Goal: Task Accomplishment & Management: Manage account settings

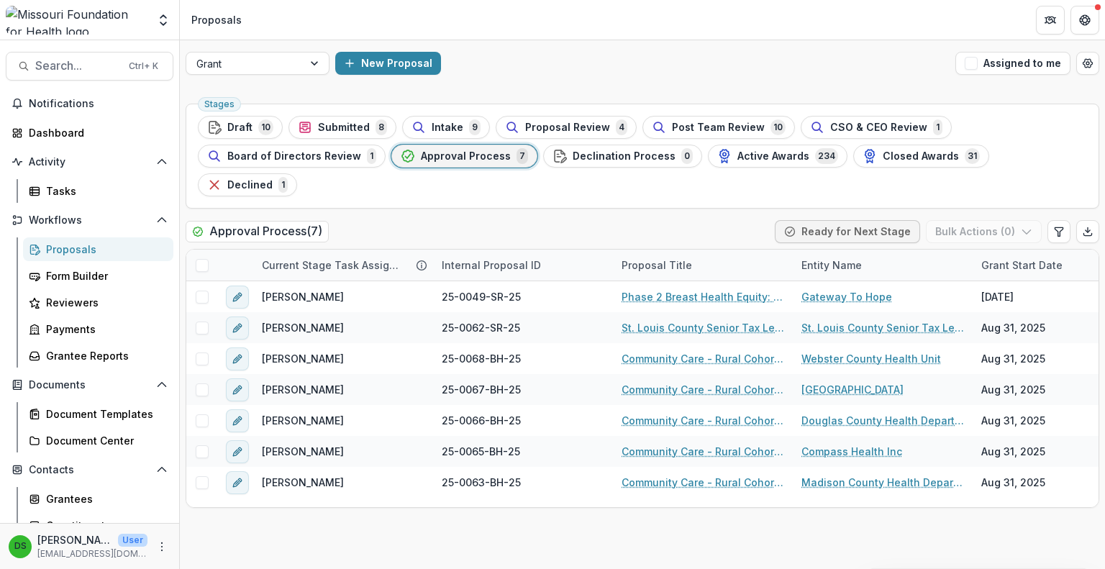
click at [168, 20] on icon "Open entity switcher" at bounding box center [163, 20] width 14 height 14
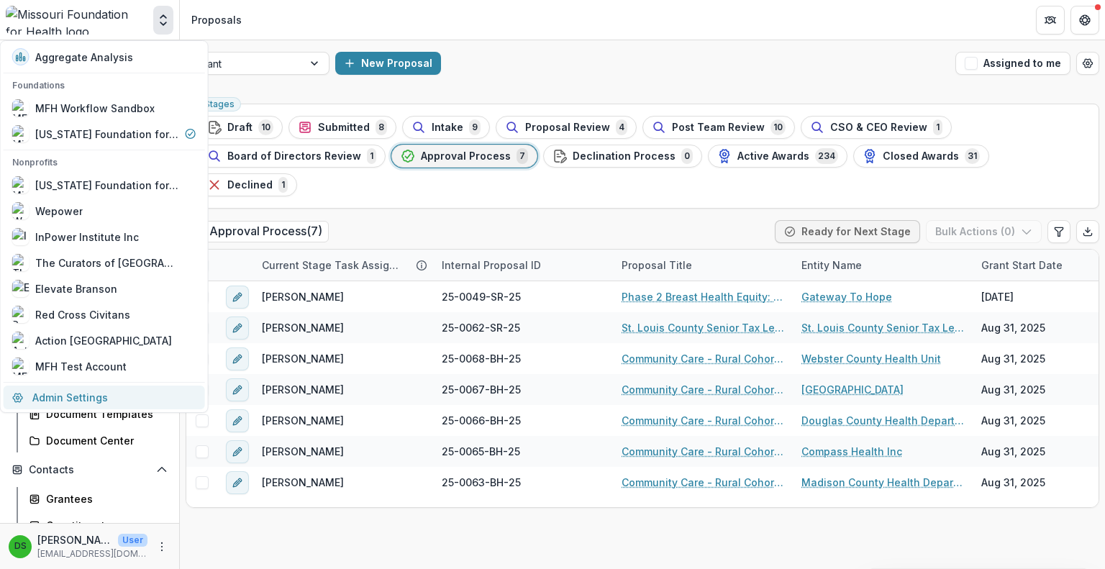
click at [64, 396] on link "Admin Settings" at bounding box center [104, 398] width 201 height 24
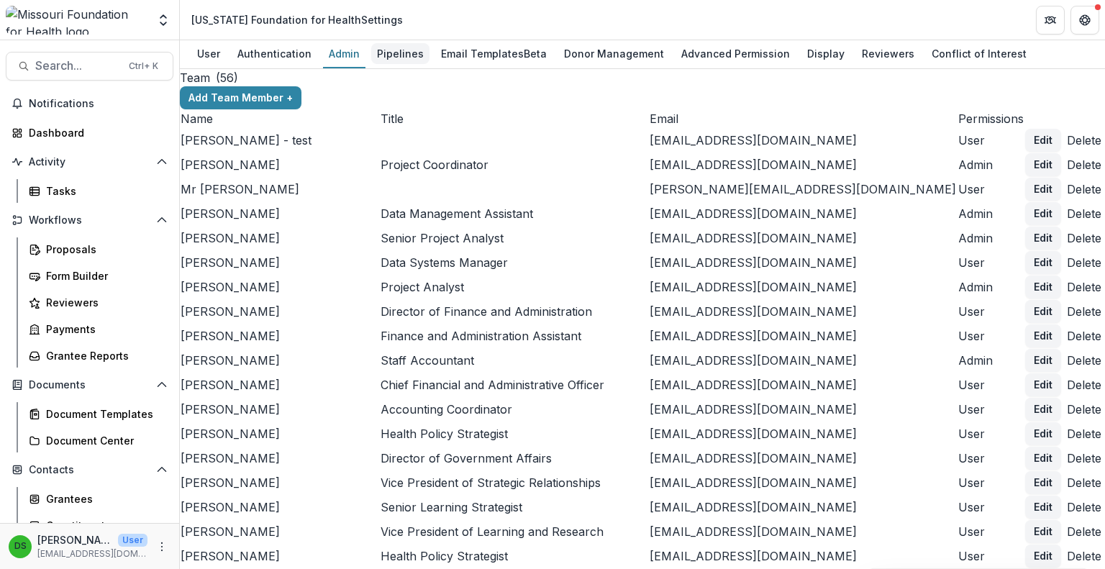
click at [394, 55] on div "Pipelines" at bounding box center [400, 53] width 58 height 21
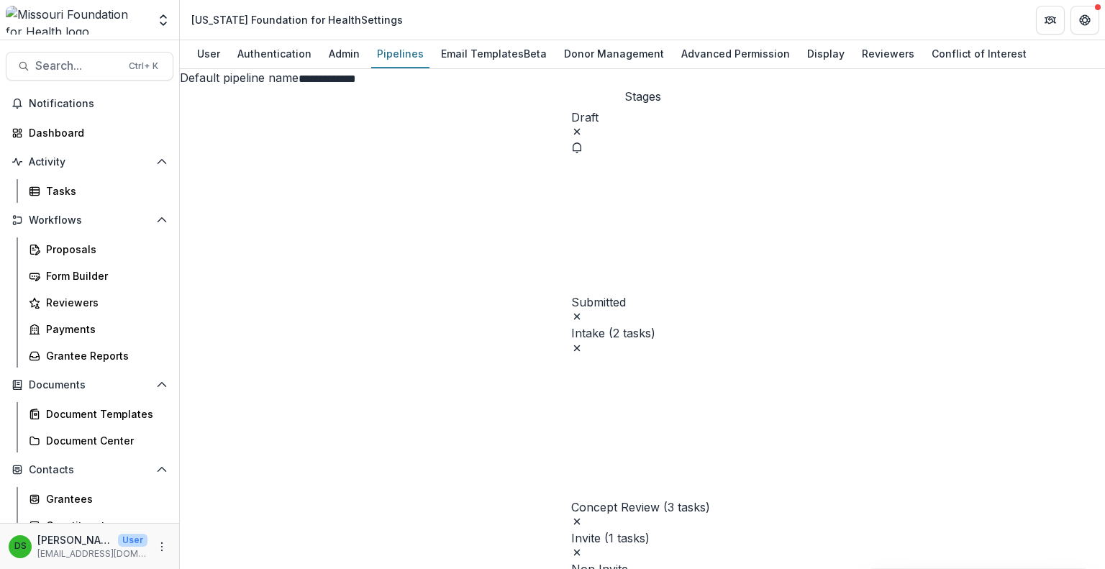
scroll to position [746, 0]
select select "********"
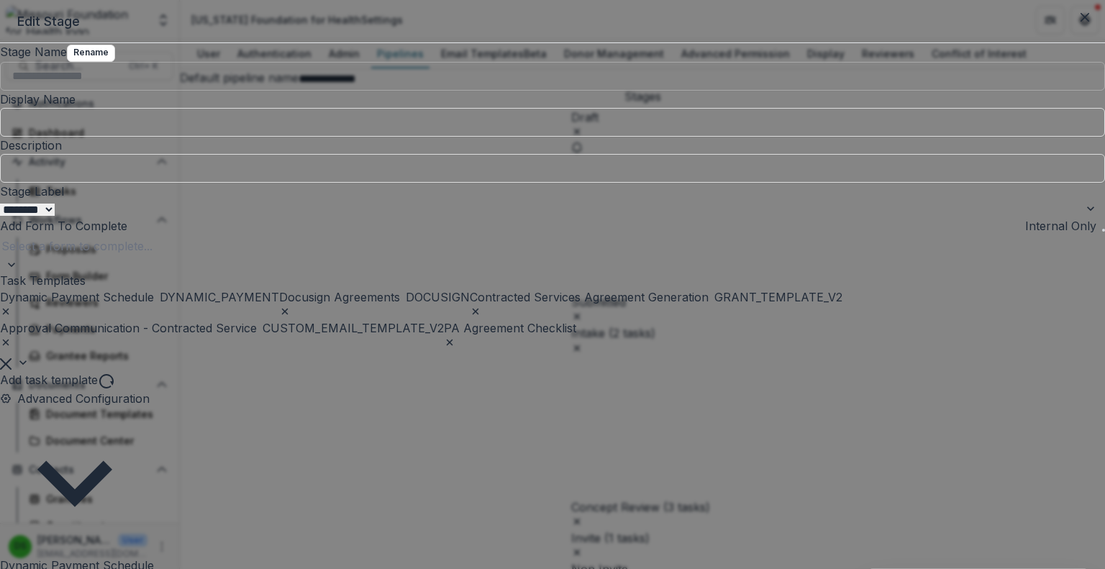
click at [479, 315] on icon "Remove [object Object]" at bounding box center [476, 312] width 6 height 6
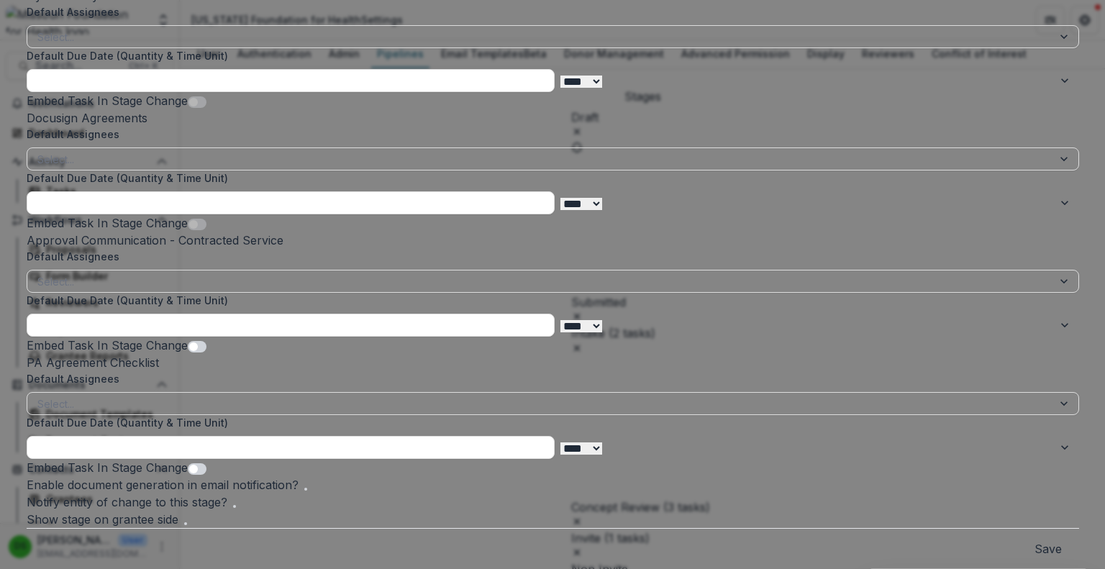
scroll to position [858, 0]
click at [1035, 540] on button "Save" at bounding box center [1048, 548] width 27 height 17
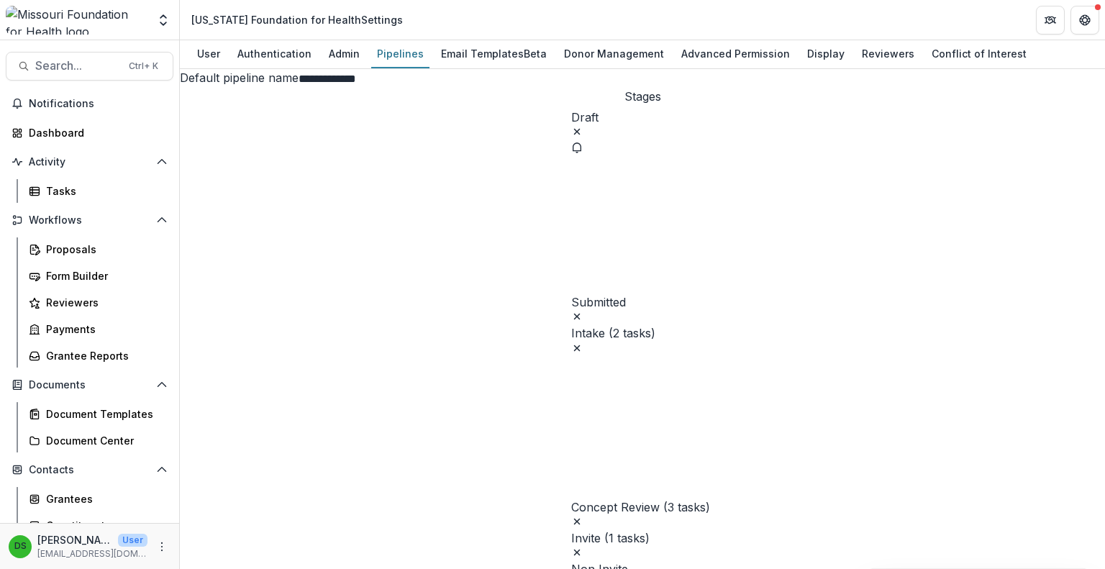
scroll to position [864, 0]
select select "*******"
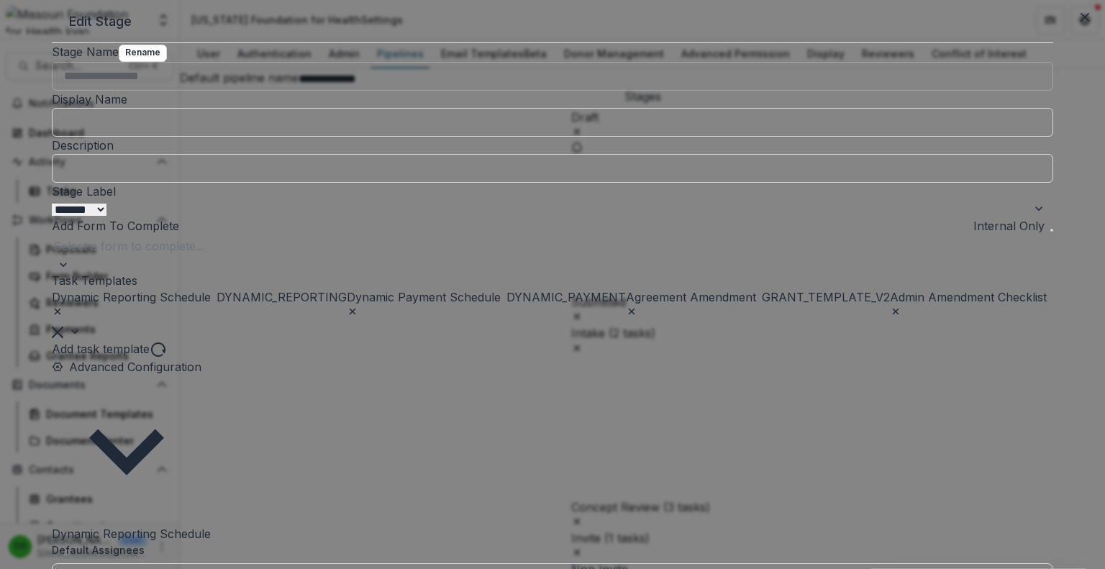
click at [626, 317] on icon "Remove [object Object]" at bounding box center [632, 312] width 12 height 12
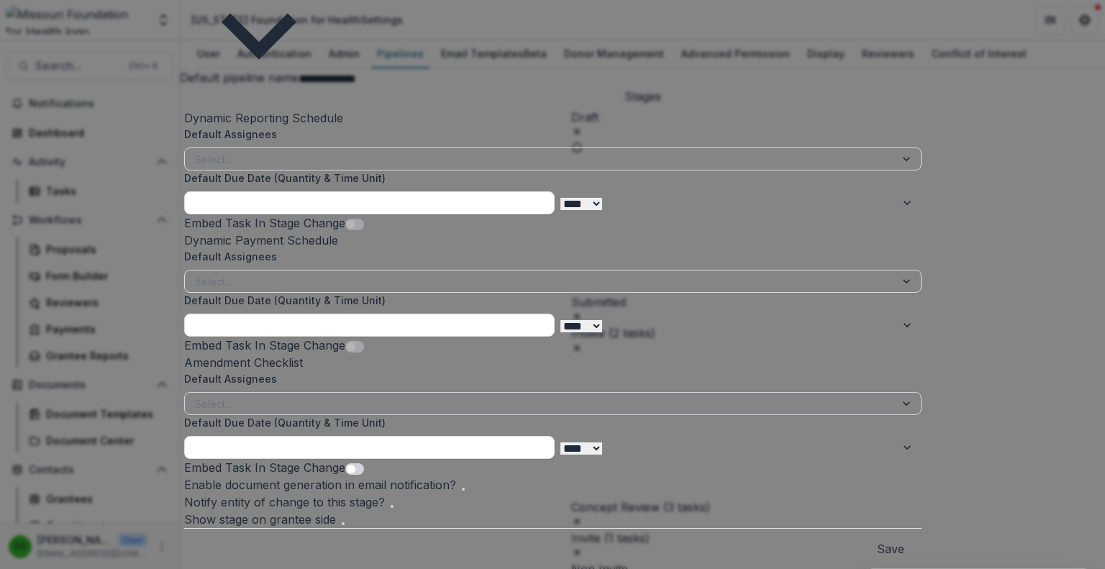
scroll to position [392, 0]
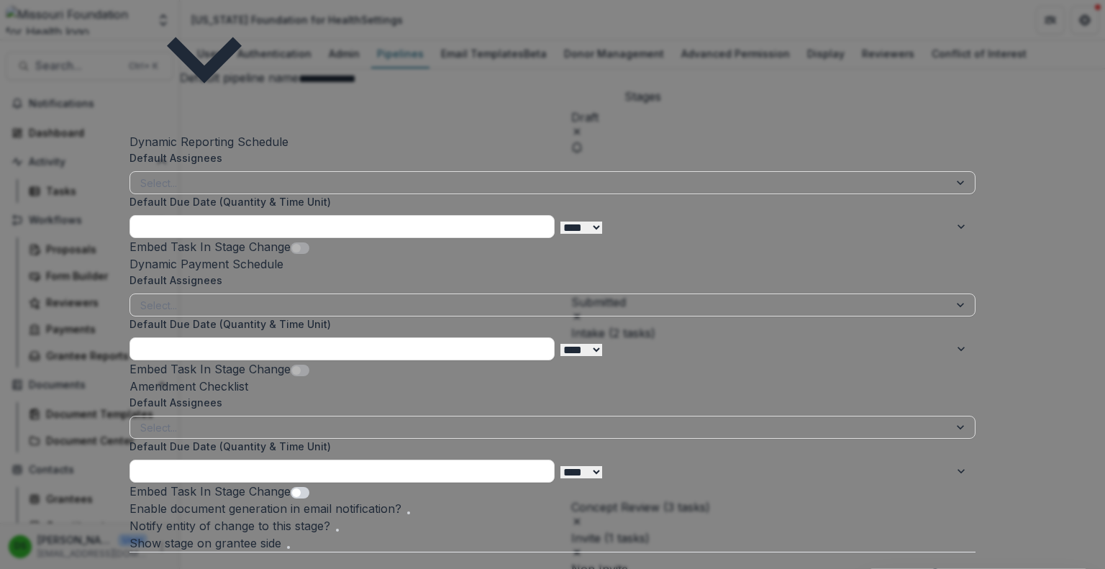
type input "******"
click at [191, 568] on span "DOCUSIGN" at bounding box center [159, 577] width 64 height 17
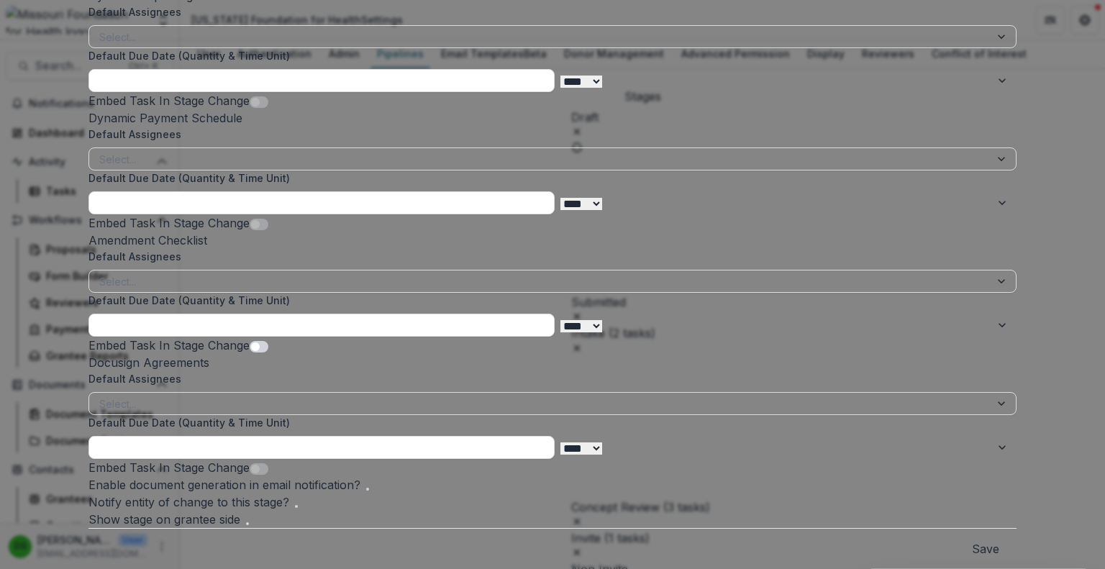
scroll to position [858, 0]
click at [972, 540] on button "Save" at bounding box center [985, 548] width 27 height 17
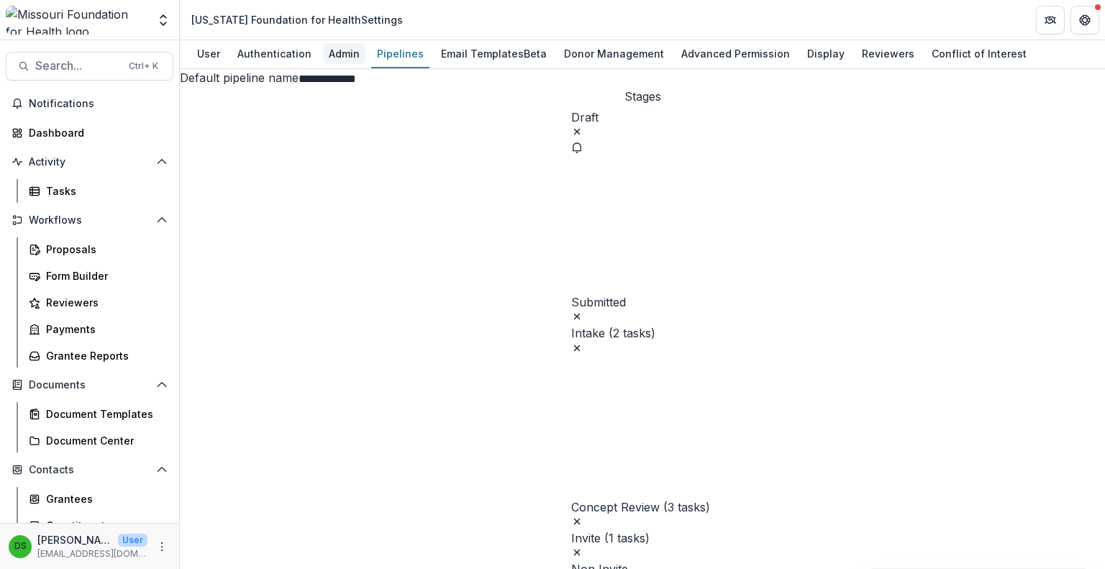
click at [343, 57] on div "Admin" at bounding box center [344, 53] width 42 height 21
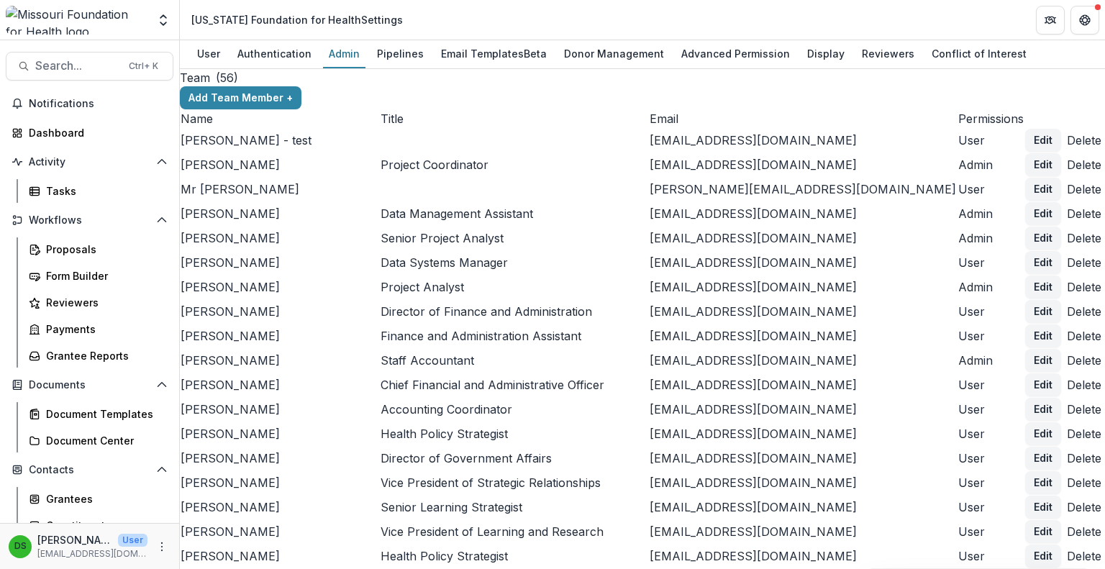
scroll to position [4179, 0]
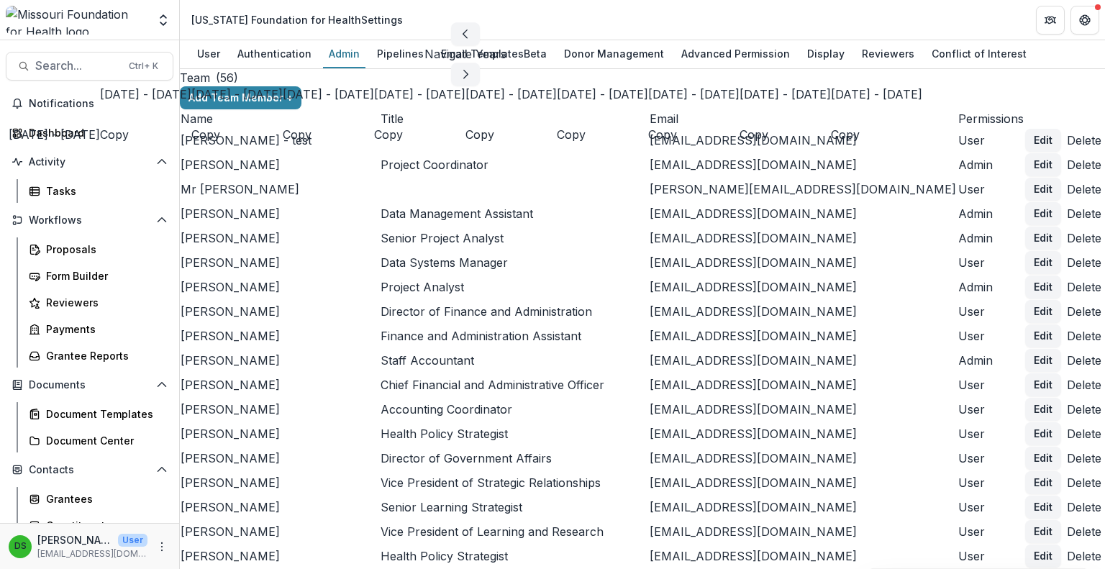
scroll to position [78, 0]
click at [557, 103] on div "[DATE] - [DATE]" at bounding box center [602, 94] width 91 height 17
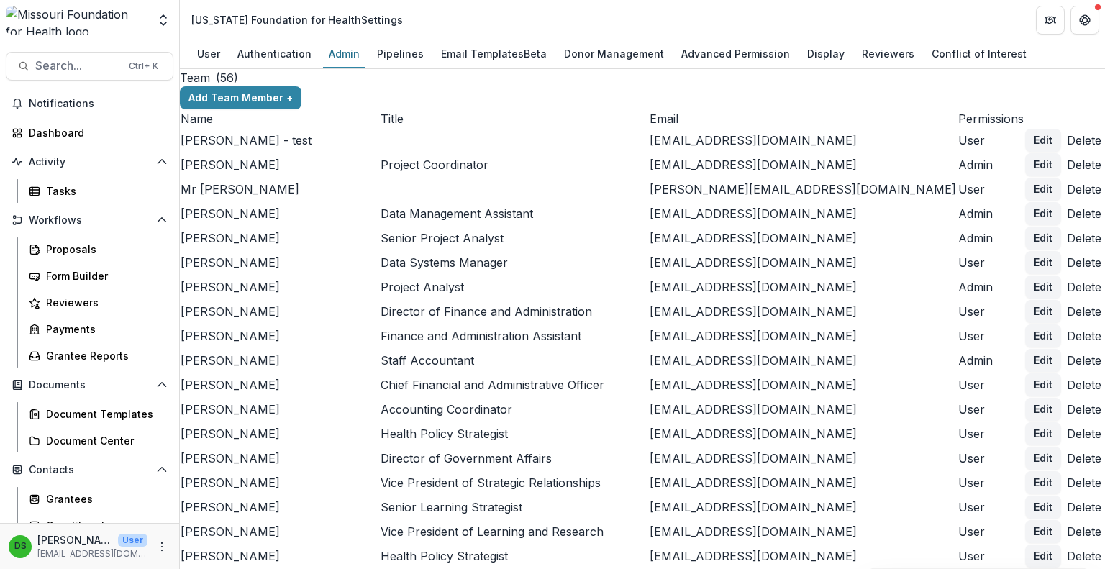
scroll to position [4556, 0]
type input "*****"
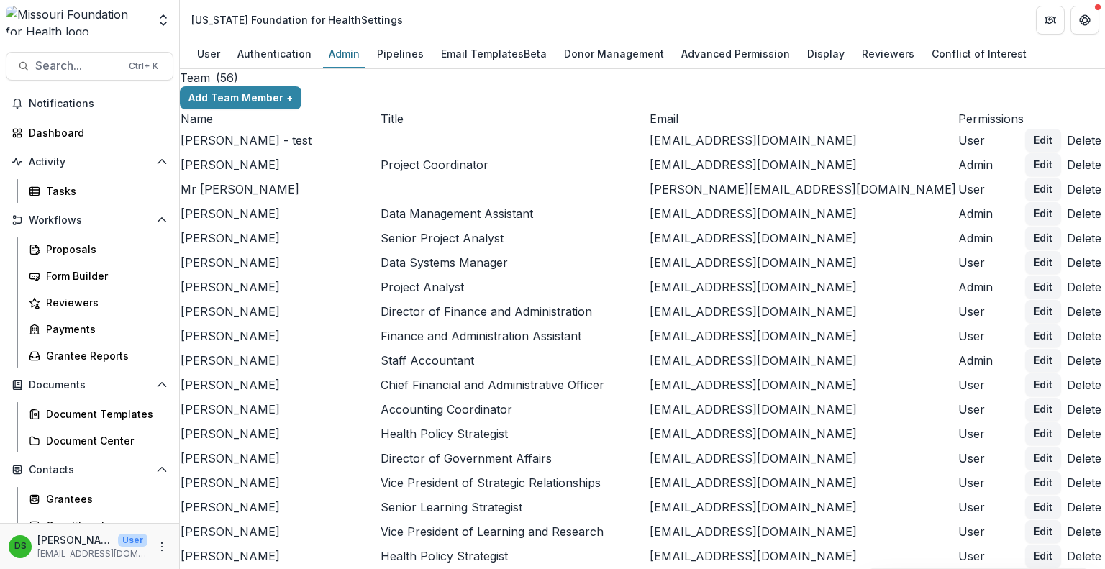
type input "*****"
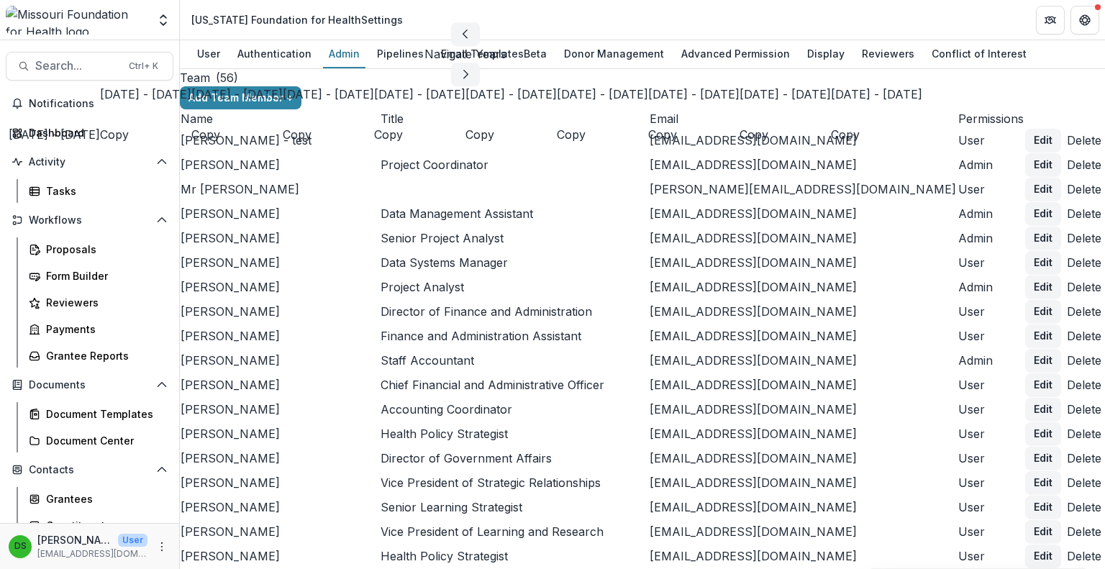
scroll to position [127, 0]
click at [648, 103] on div "[DATE] - [DATE]" at bounding box center [693, 94] width 91 height 17
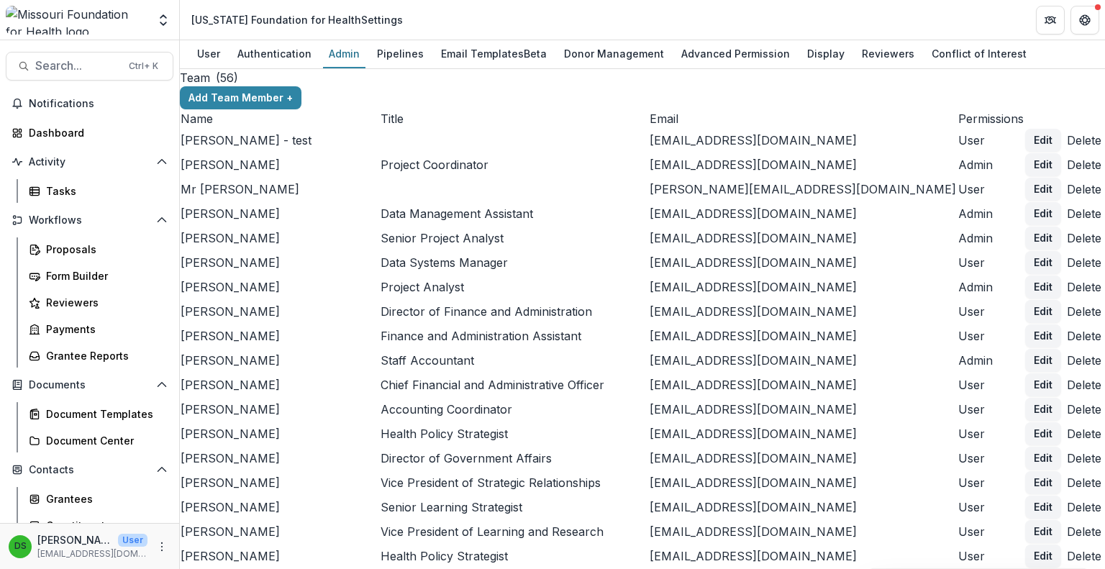
type input "**********"
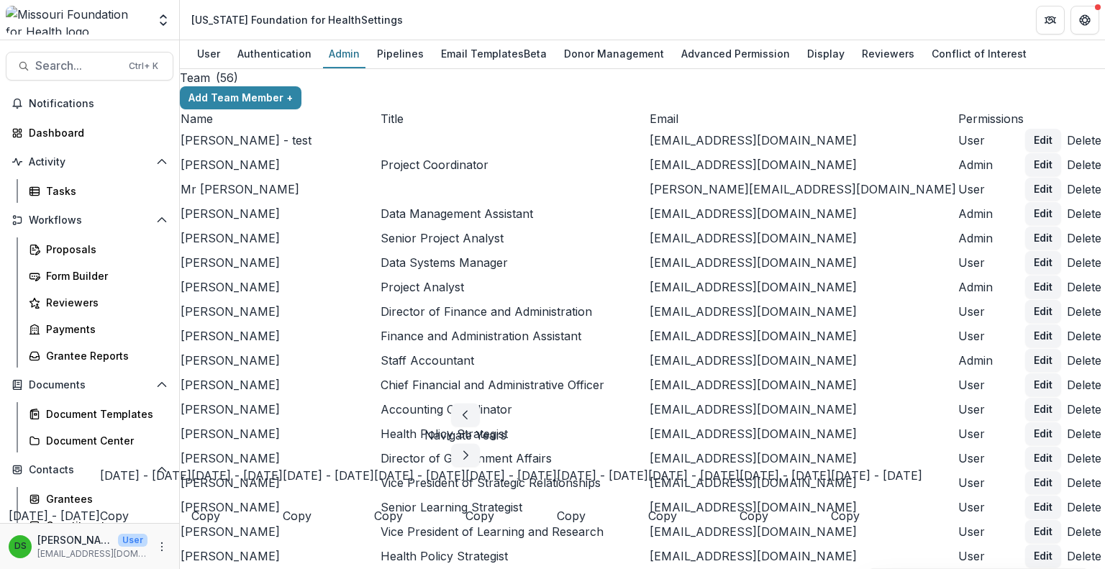
scroll to position [127, 0]
click at [740, 467] on div "[DATE] - [DATE]" at bounding box center [785, 475] width 91 height 17
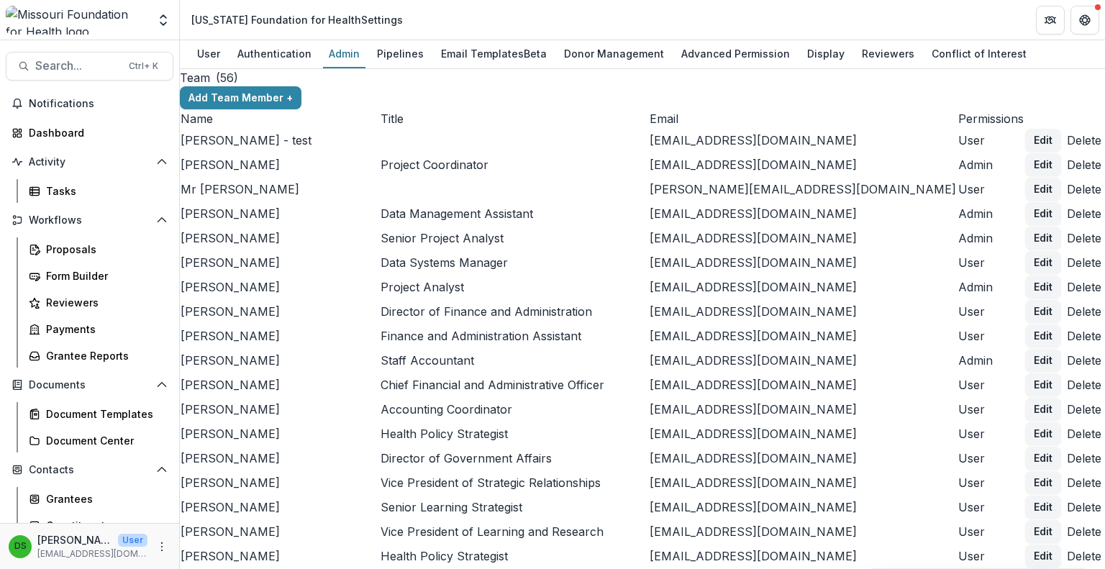
scroll to position [4053, 0]
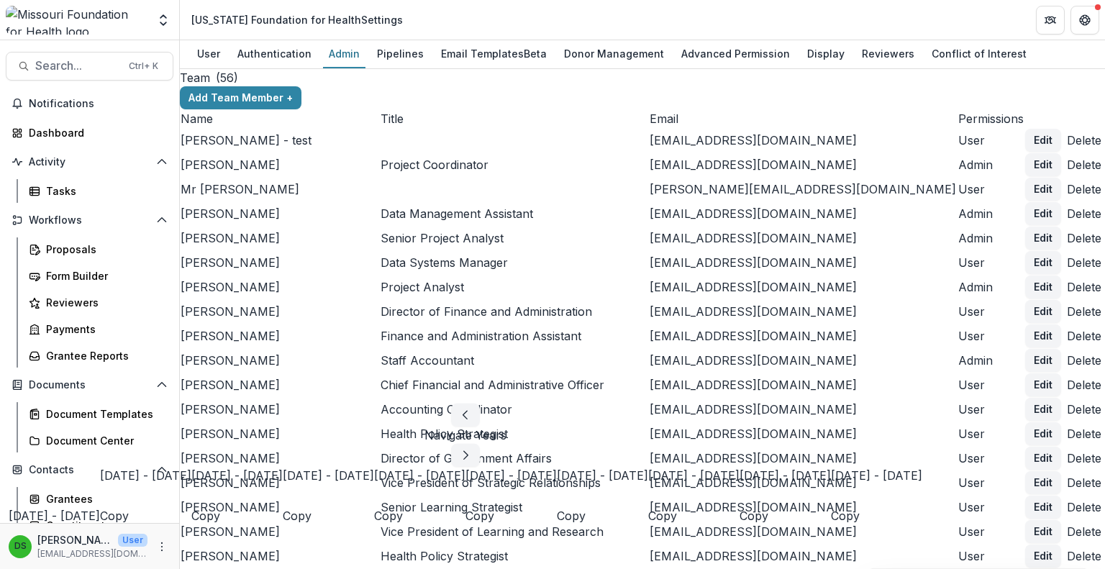
scroll to position [127, 0]
click at [831, 467] on div "[DATE] - [DATE]" at bounding box center [876, 475] width 91 height 17
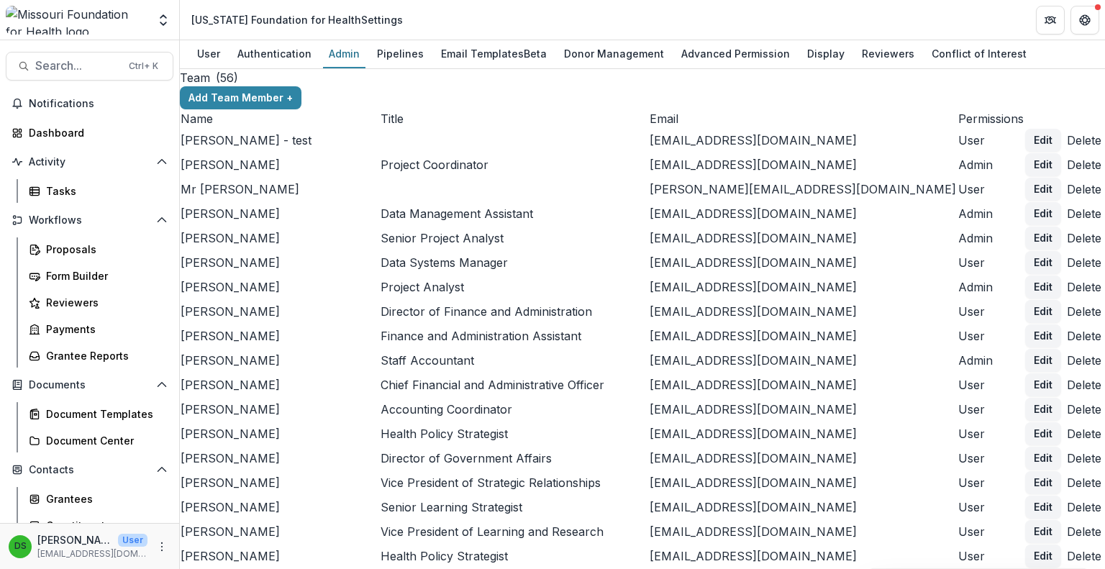
scroll to position [5231, 0]
